Goal: Transaction & Acquisition: Purchase product/service

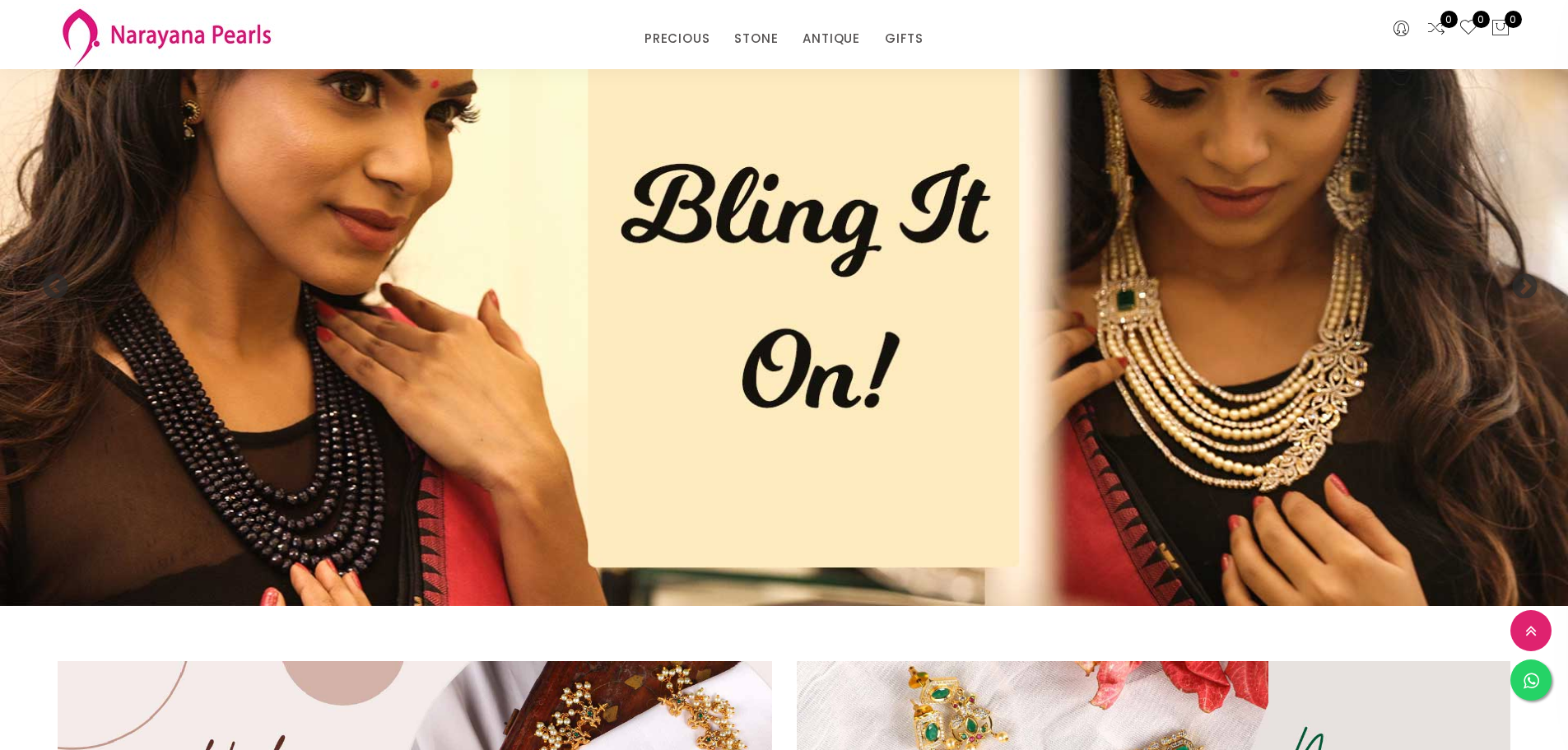
scroll to position [59, 0]
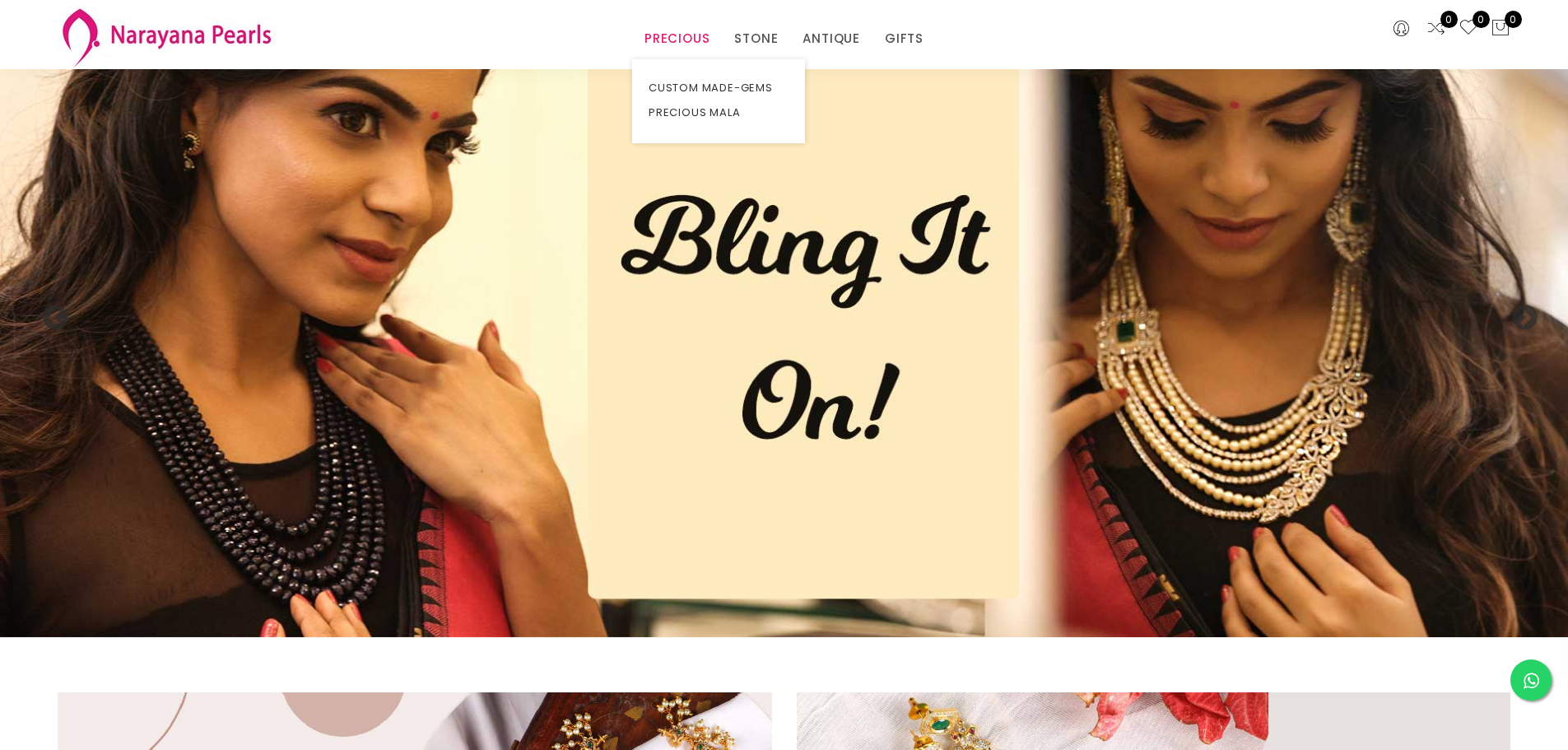
click at [662, 34] on link "PRECIOUS" at bounding box center [677, 38] width 65 height 25
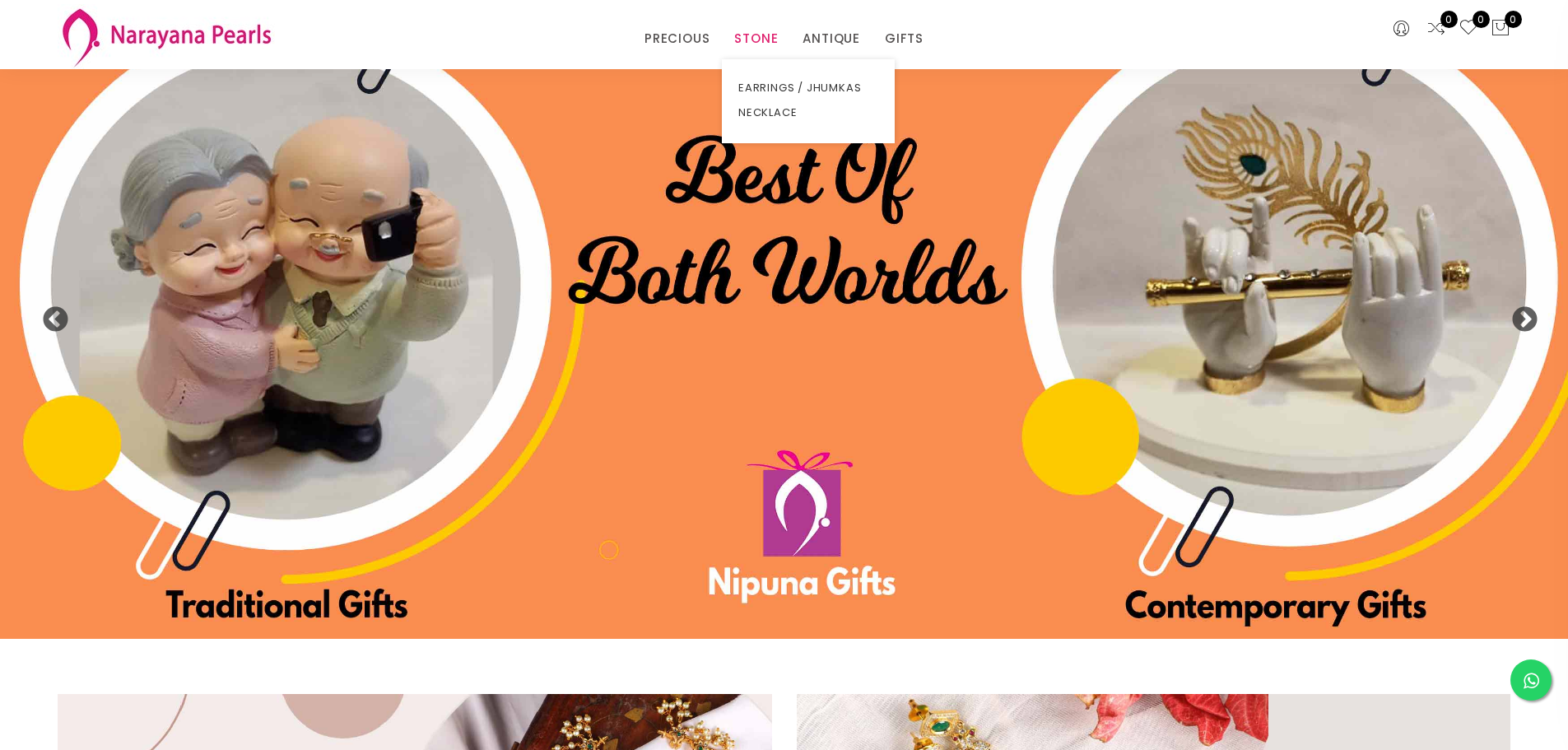
scroll to position [61, 0]
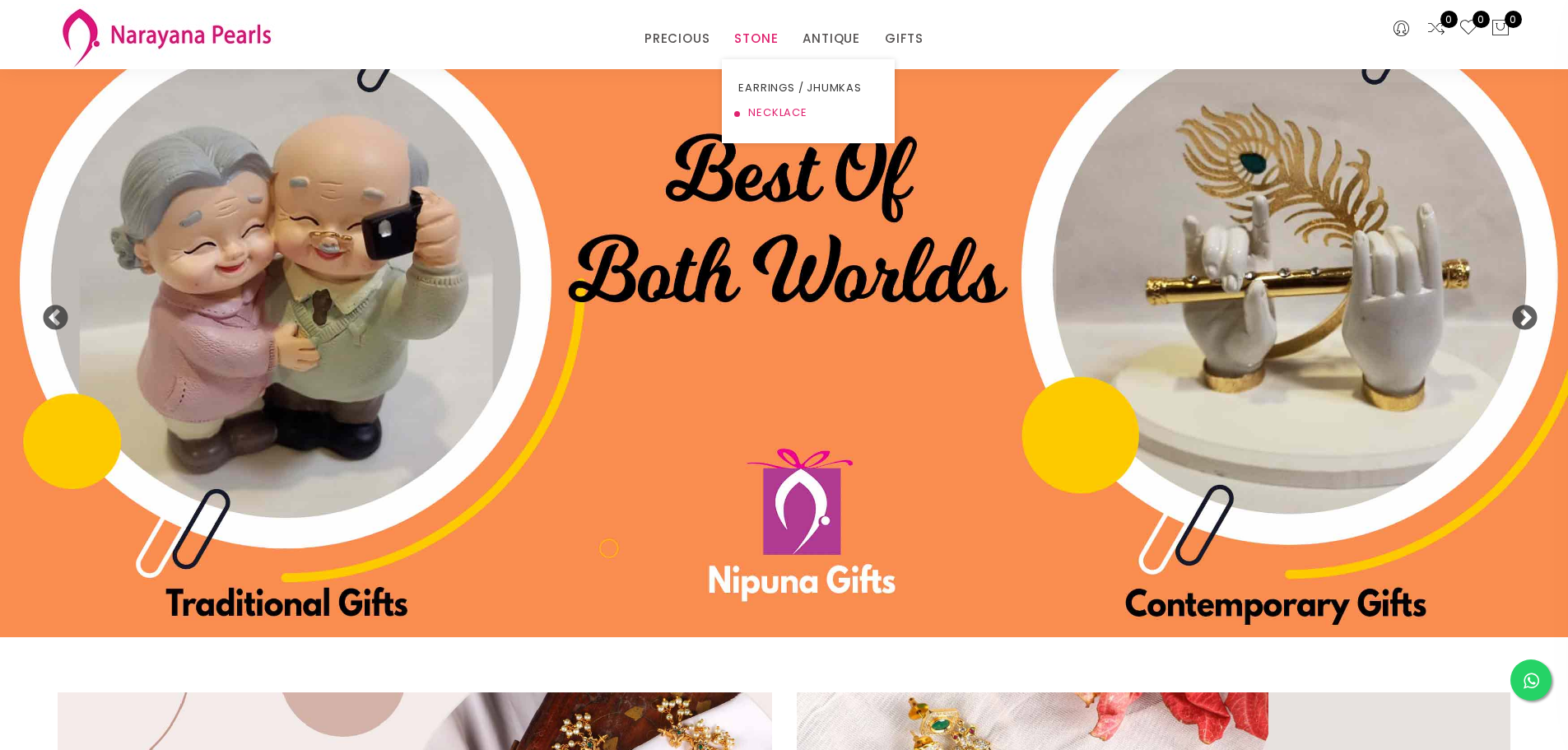
click at [765, 114] on link "NECKLACE" at bounding box center [808, 113] width 140 height 25
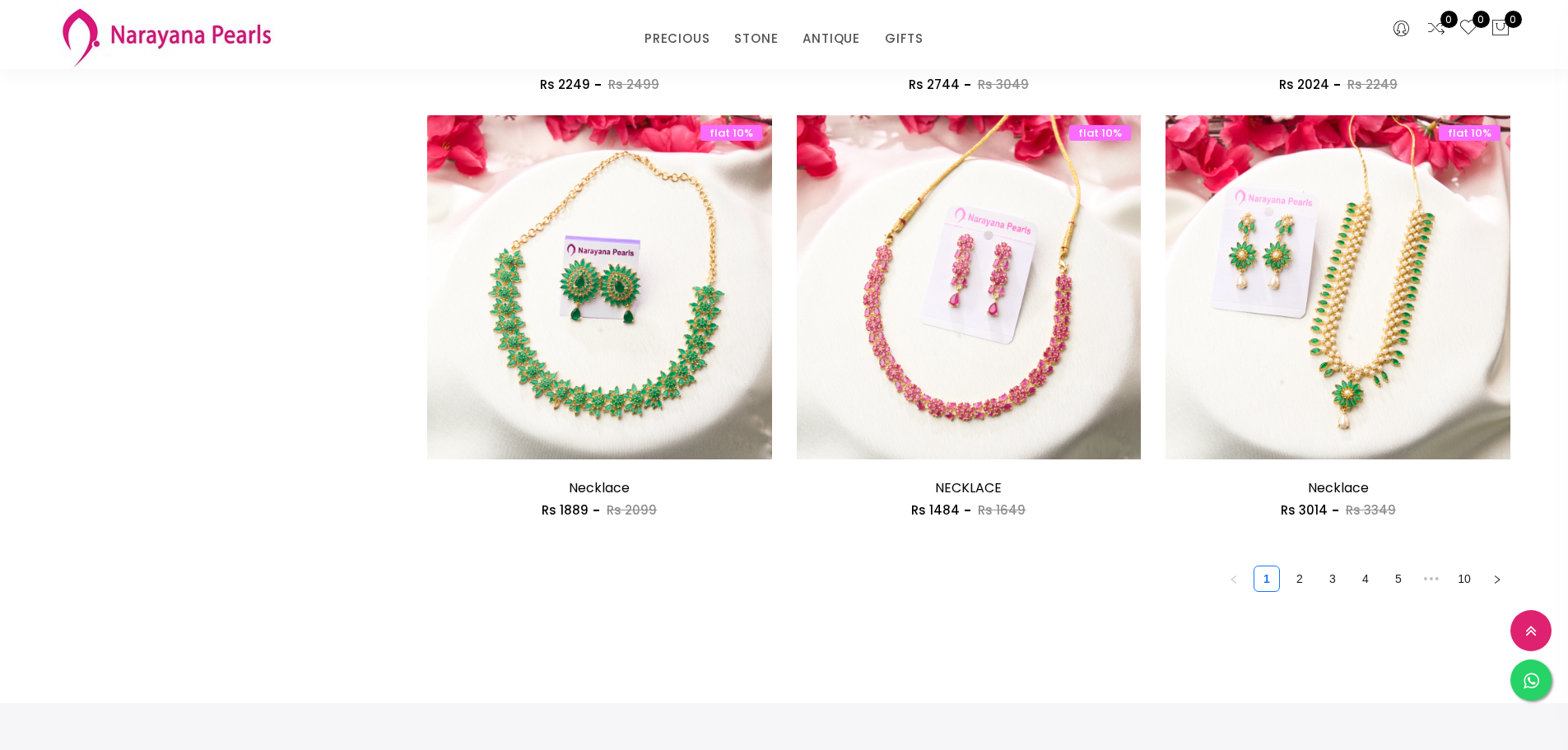
scroll to position [2755, 0]
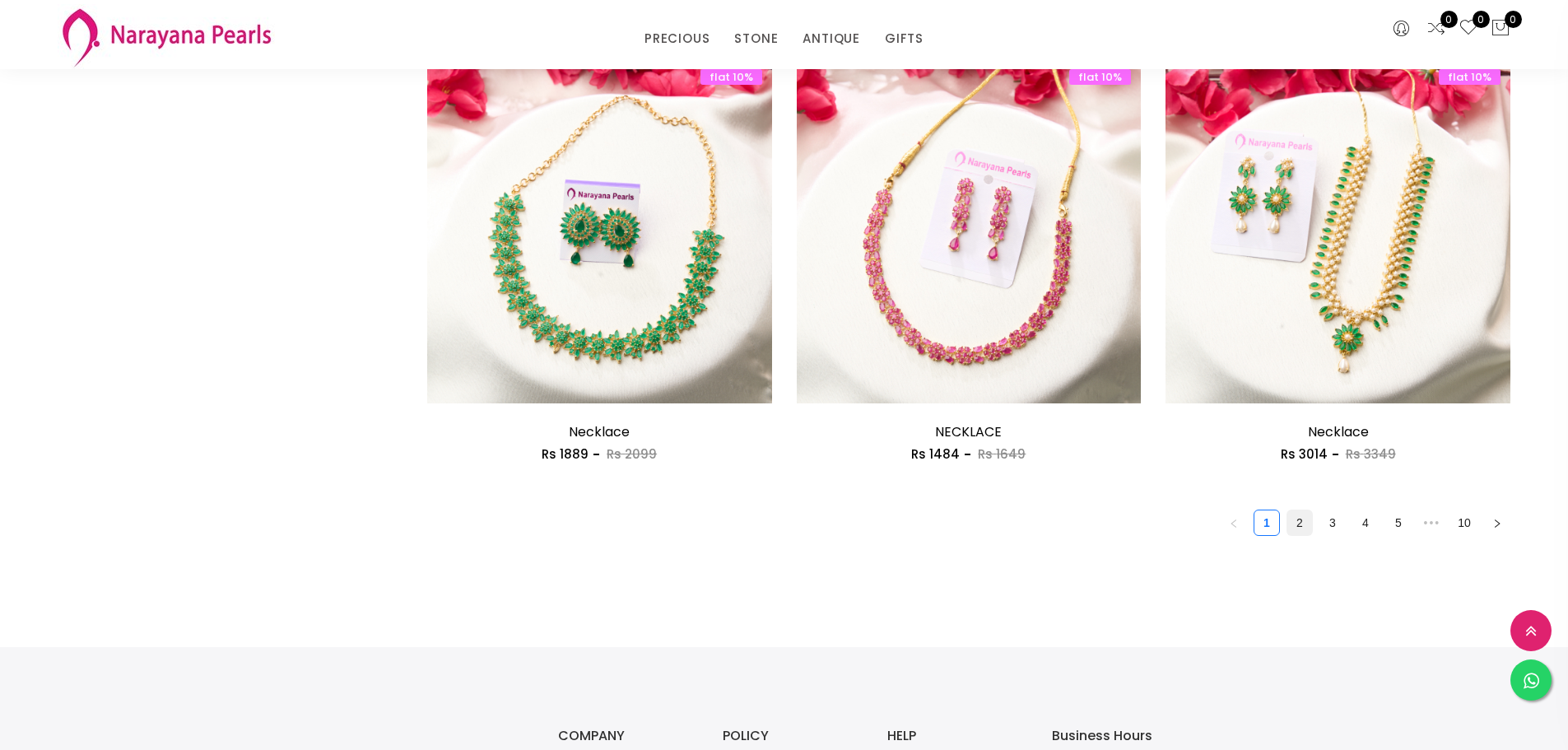
click at [1296, 519] on link "2" at bounding box center [1299, 523] width 25 height 25
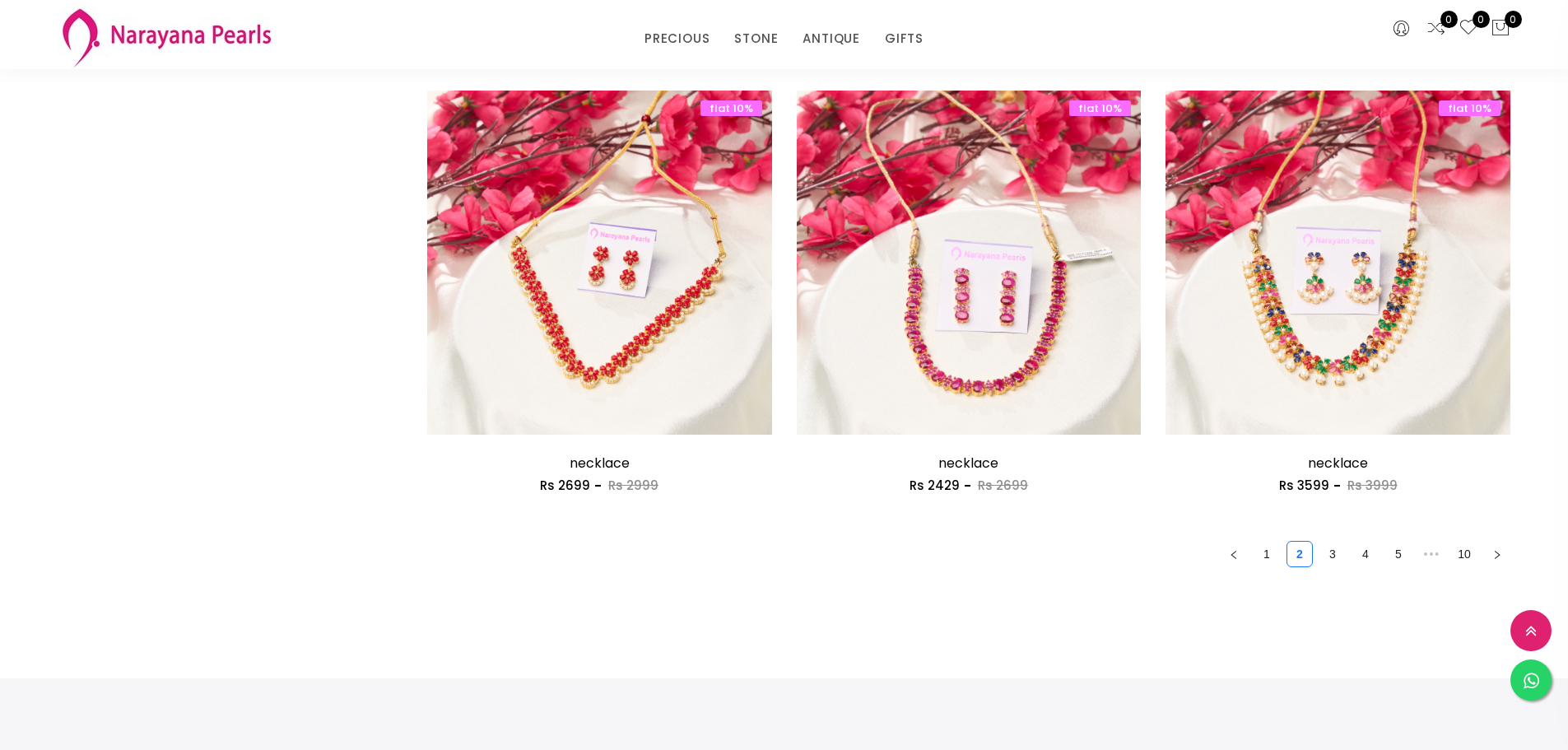
scroll to position [2719, 0]
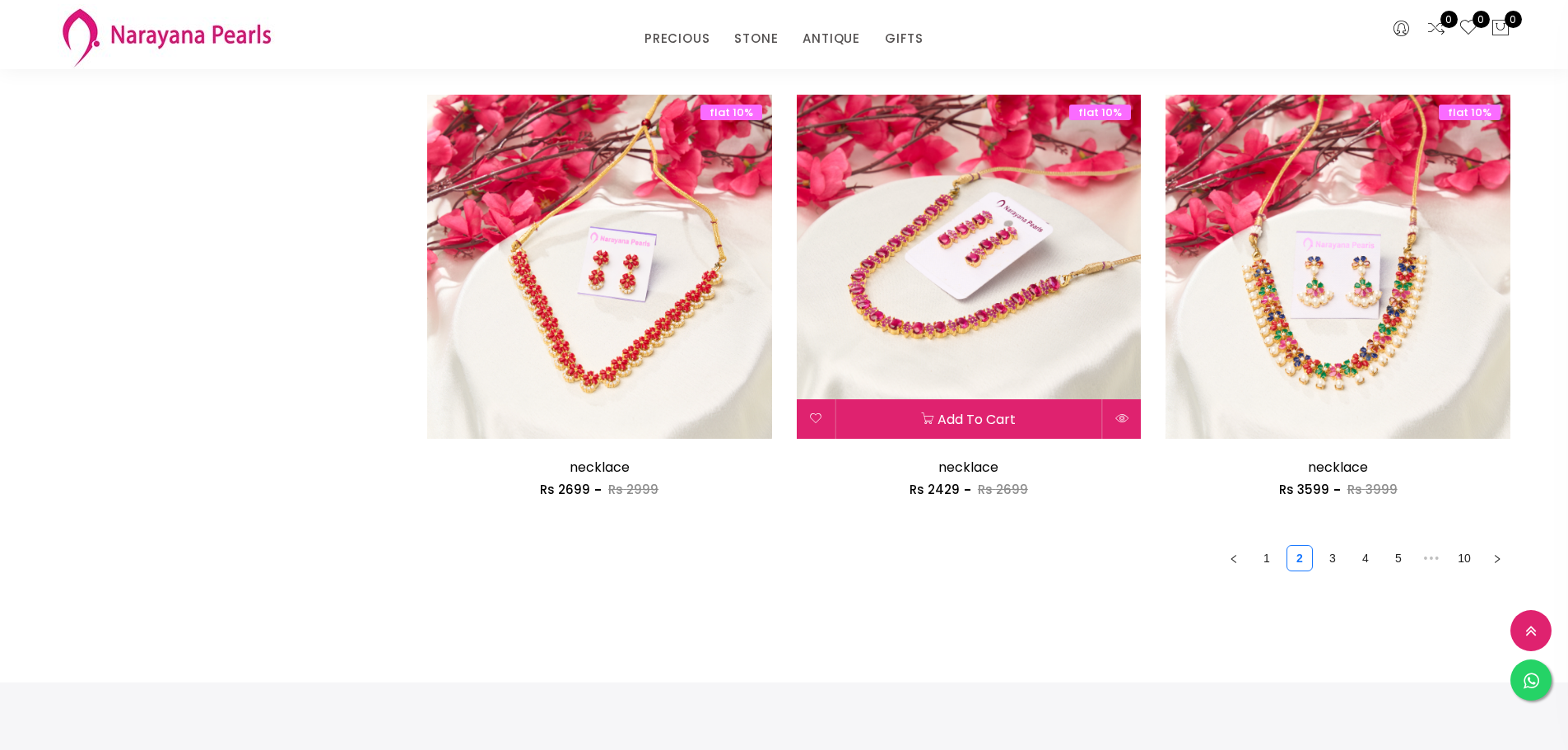
click at [957, 316] on img at bounding box center [969, 267] width 345 height 345
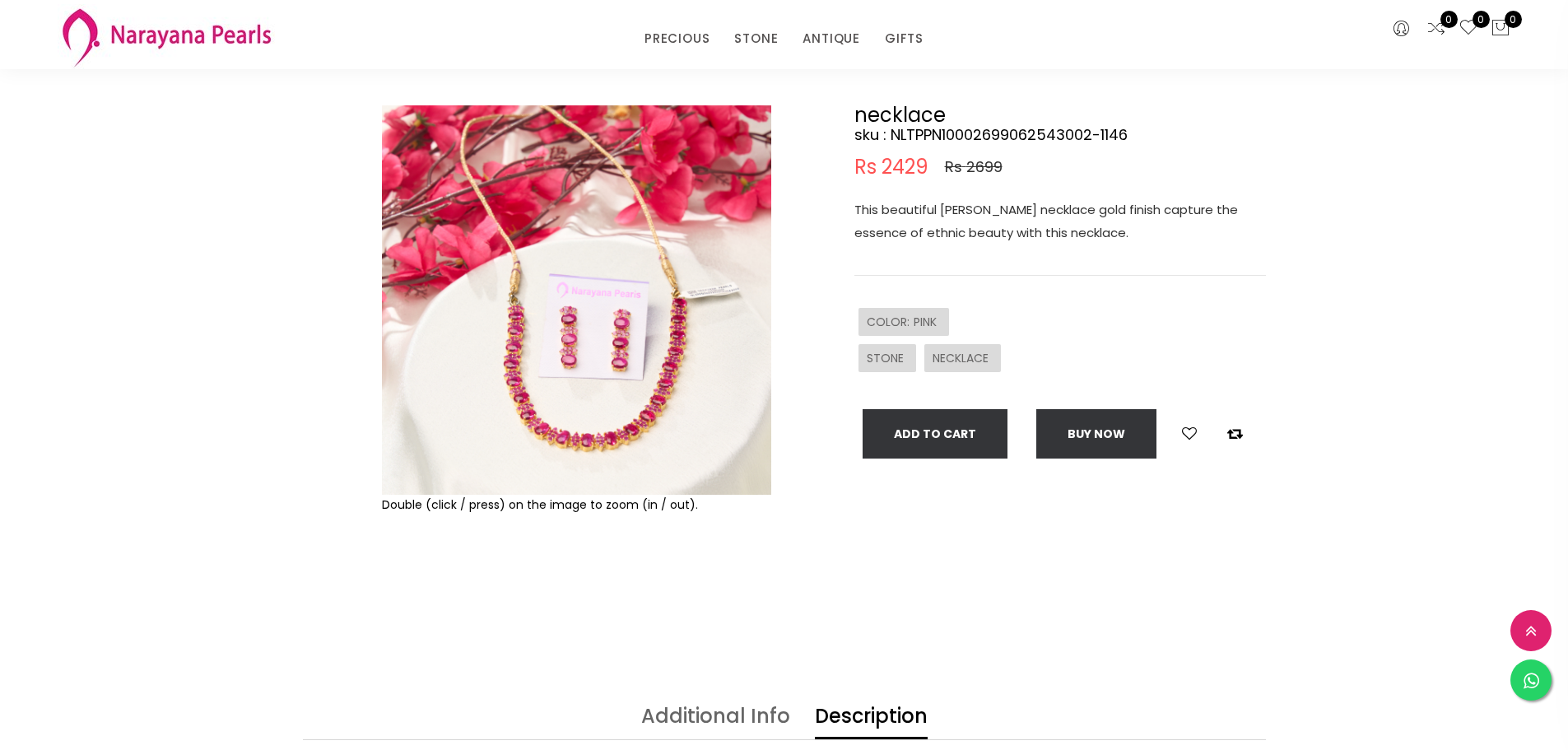
scroll to position [102, 0]
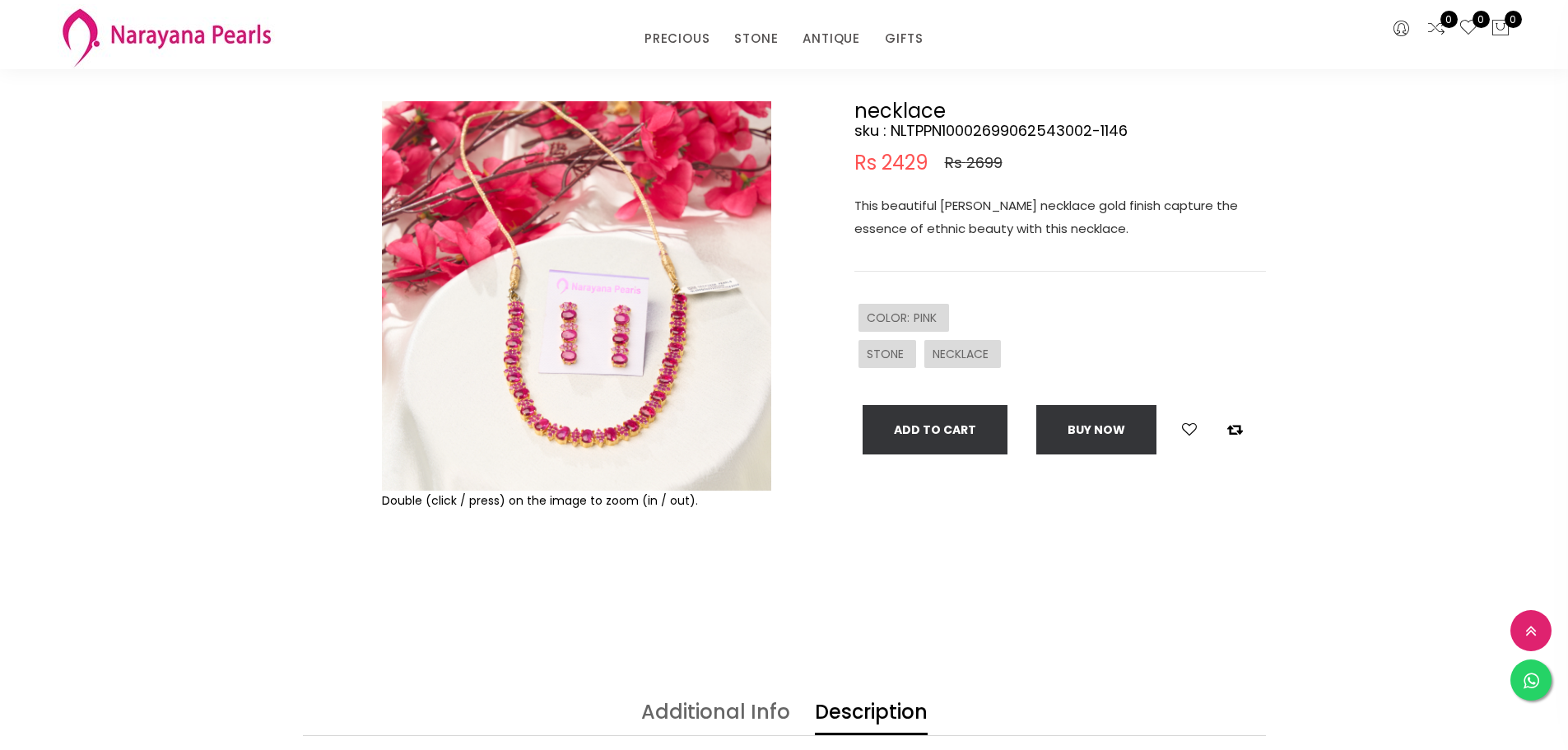
click at [503, 424] on img at bounding box center [577, 297] width 390 height 390
click at [562, 394] on img at bounding box center [577, 297] width 390 height 390
click at [543, 331] on img at bounding box center [577, 297] width 390 height 390
click at [576, 329] on img at bounding box center [577, 297] width 390 height 390
